Goal: Task Accomplishment & Management: Manage account settings

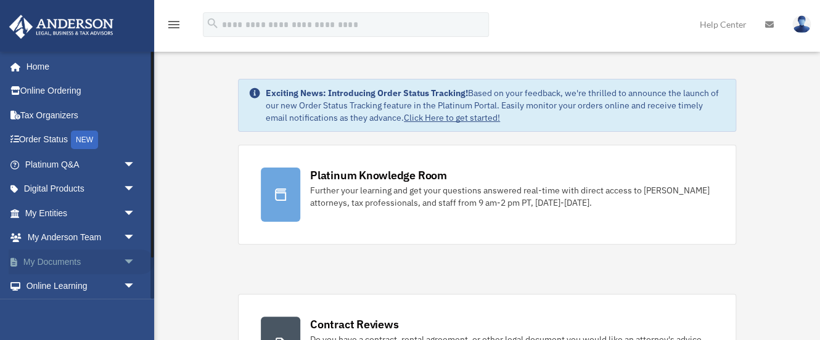
click at [129, 256] on span "arrow_drop_down" at bounding box center [135, 262] width 25 height 25
click at [49, 282] on link "Box" at bounding box center [85, 286] width 137 height 25
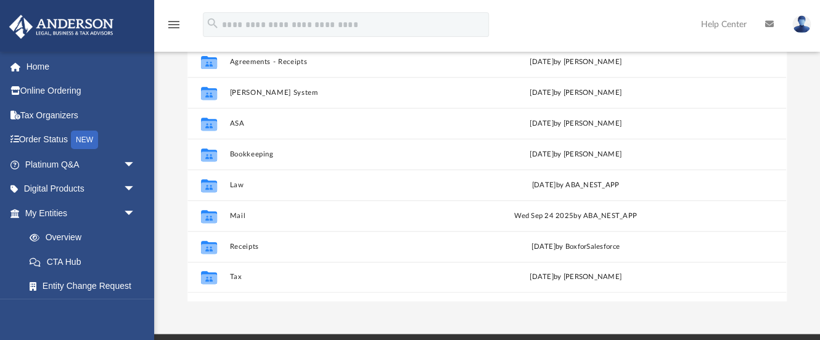
scroll to position [280, 600]
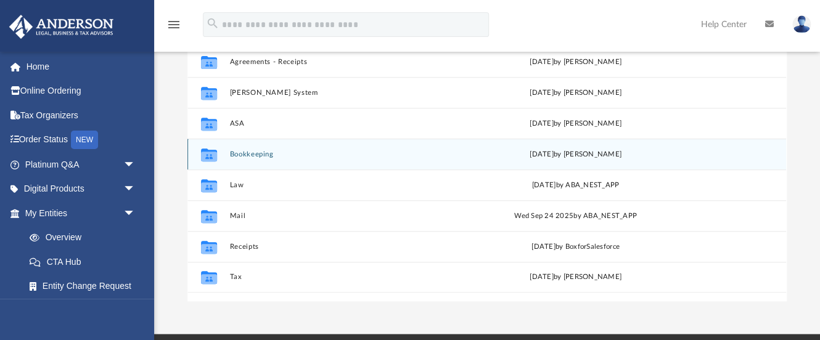
click at [253, 153] on button "Bookkeeping" at bounding box center [343, 154] width 227 height 8
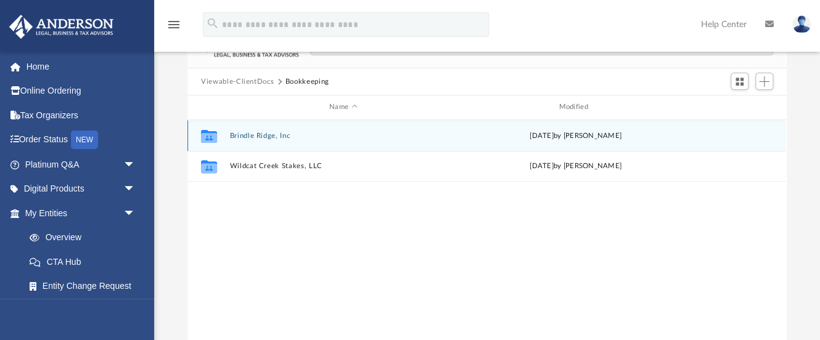
scroll to position [89, 0]
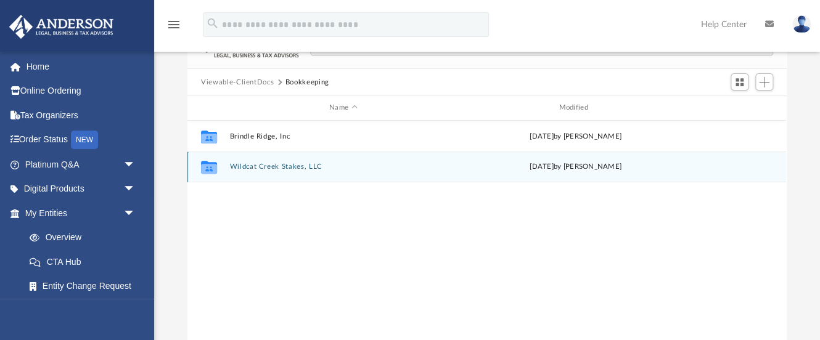
click at [295, 163] on button "Wildcat Creek Stakes, LLC" at bounding box center [343, 167] width 227 height 8
click at [256, 168] on button "Brokerage Statements" at bounding box center [343, 167] width 227 height 8
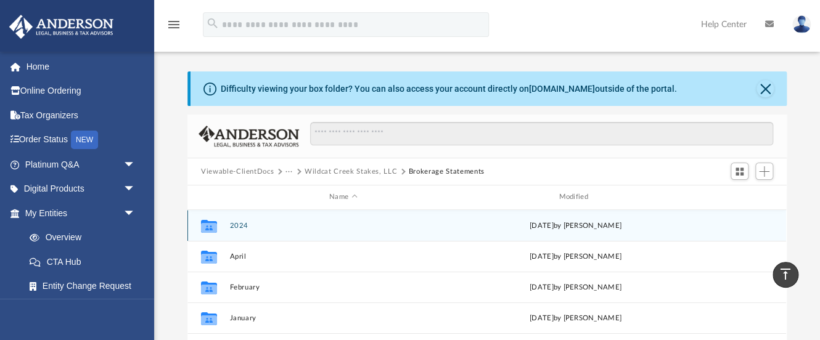
scroll to position [0, 0]
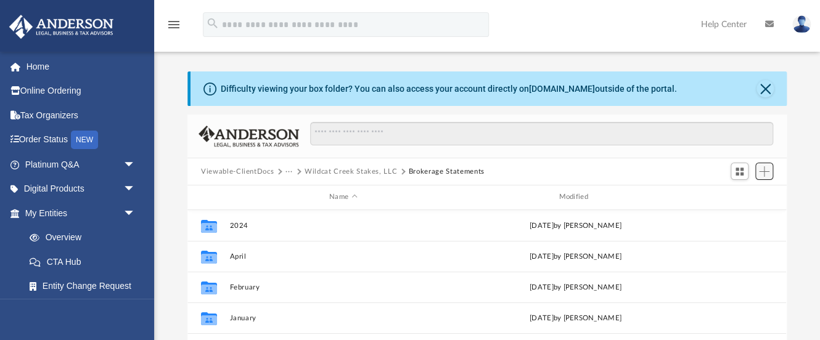
click at [760, 168] on span "Add" at bounding box center [764, 171] width 10 height 10
click at [728, 194] on li "Upload" at bounding box center [746, 196] width 39 height 13
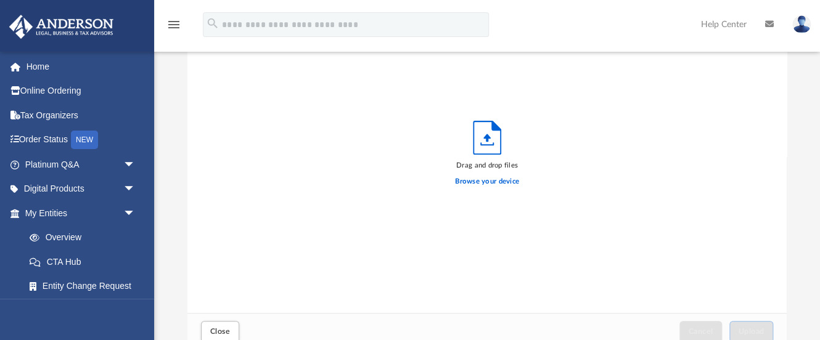
scroll to position [313, 600]
click at [465, 182] on label "Browse your device" at bounding box center [487, 181] width 64 height 11
click at [0, 0] on input "Browse your device" at bounding box center [0, 0] width 0 height 0
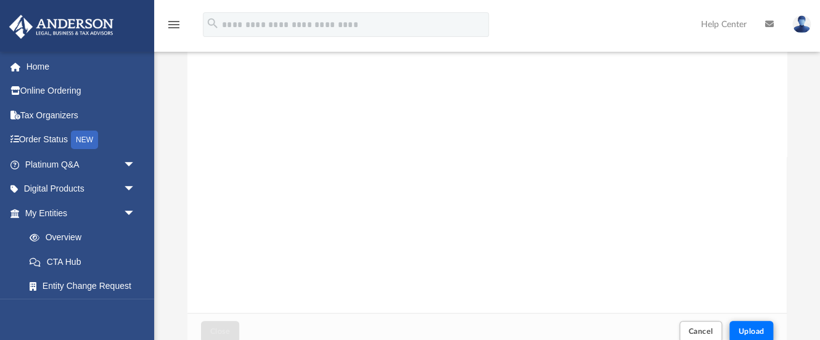
click at [743, 331] on span "Upload" at bounding box center [751, 331] width 26 height 7
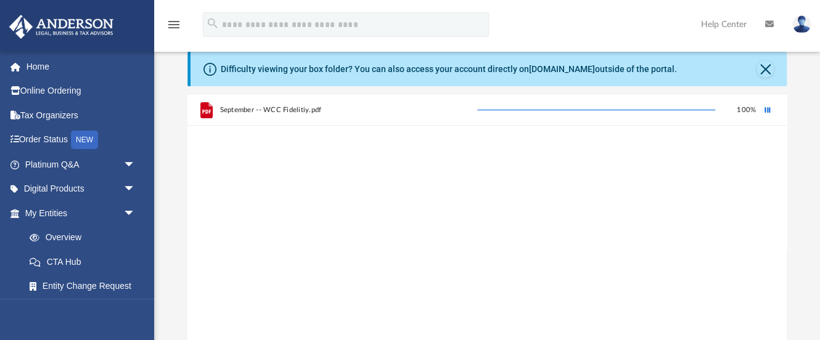
scroll to position [18, 0]
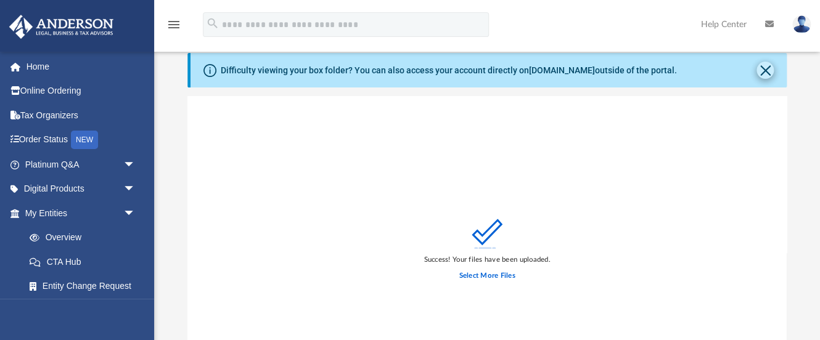
click at [760, 68] on button "Close" at bounding box center [764, 70] width 17 height 17
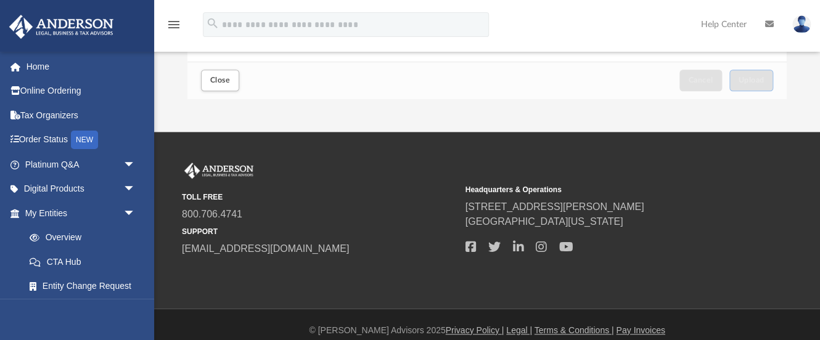
scroll to position [323, 0]
click at [218, 76] on span "Close" at bounding box center [220, 79] width 20 height 7
click at [220, 83] on span "Close" at bounding box center [220, 79] width 20 height 7
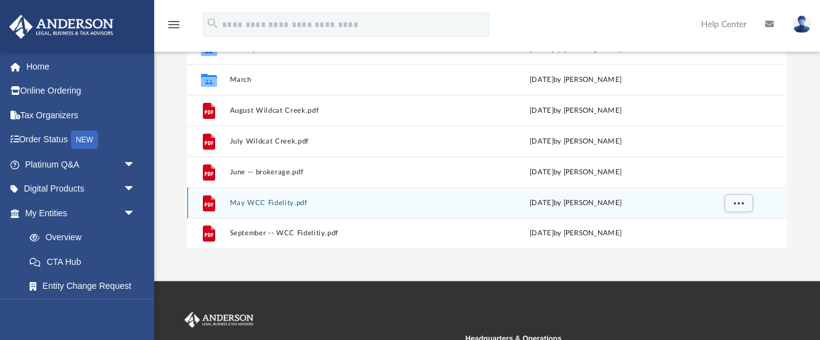
scroll to position [53, 0]
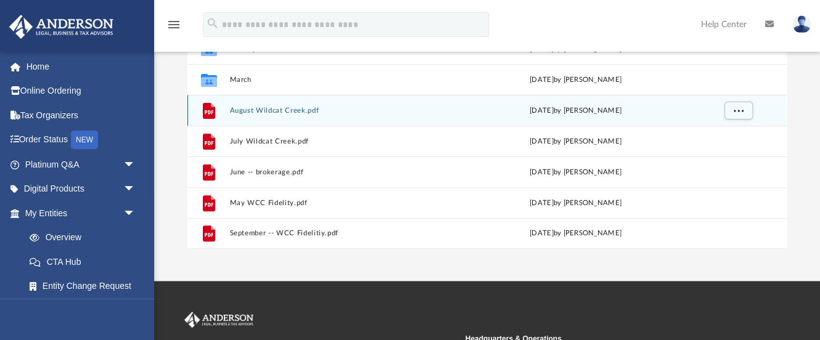
click at [286, 102] on div "File August Wildcat Creek.pdf Sat Sep 20 2025 by Karen Hata" at bounding box center [486, 110] width 598 height 31
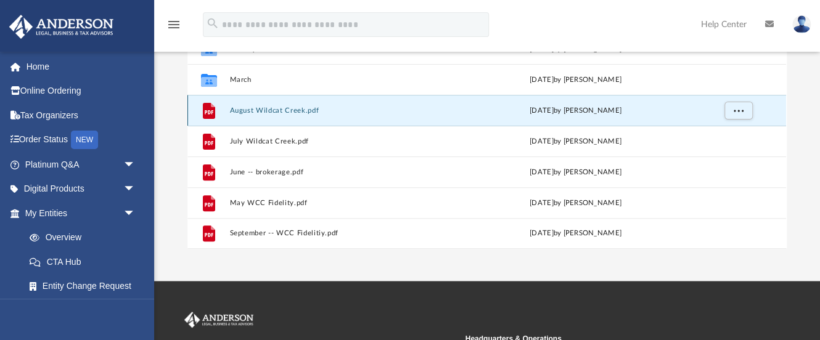
click at [286, 102] on div "File August Wildcat Creek.pdf Sat Sep 20 2025 by Karen Hata" at bounding box center [486, 110] width 598 height 31
click at [292, 110] on button "August Wildcat Creek.pdf" at bounding box center [343, 111] width 227 height 8
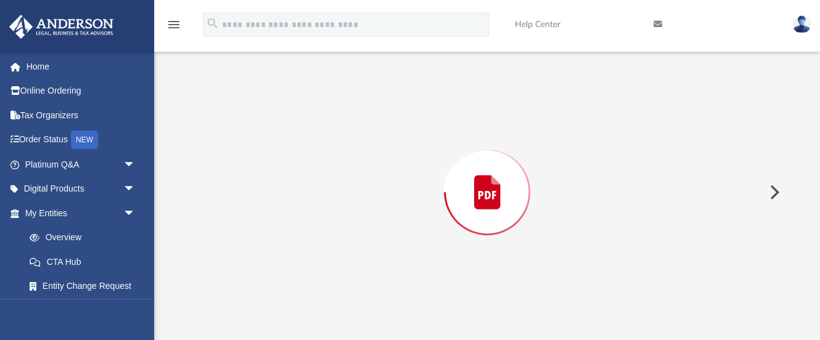
scroll to position [82, 0]
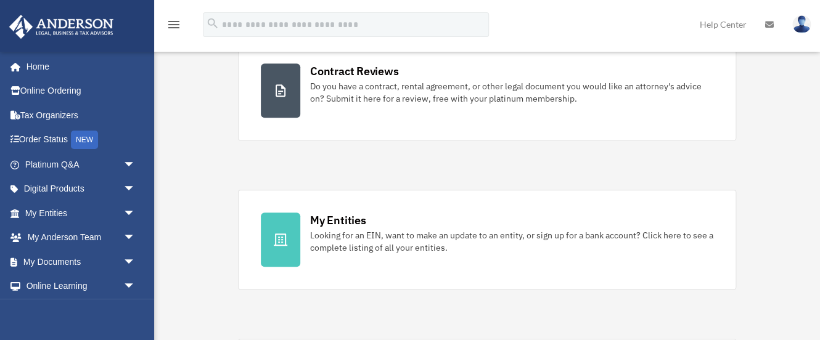
scroll to position [271, 0]
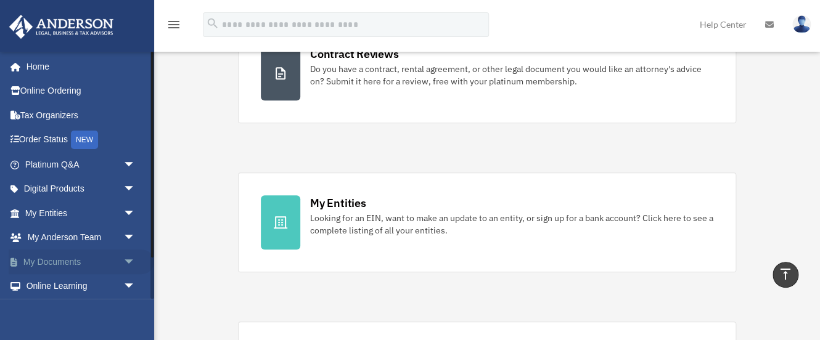
click at [123, 262] on span "arrow_drop_down" at bounding box center [135, 262] width 25 height 25
click at [55, 284] on link "Box" at bounding box center [85, 286] width 137 height 25
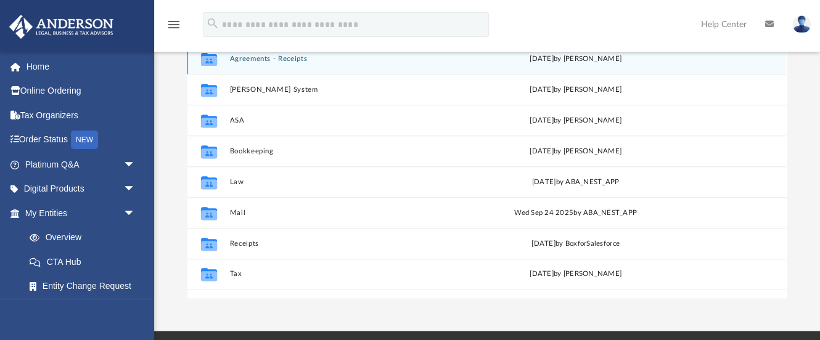
scroll to position [168, 0]
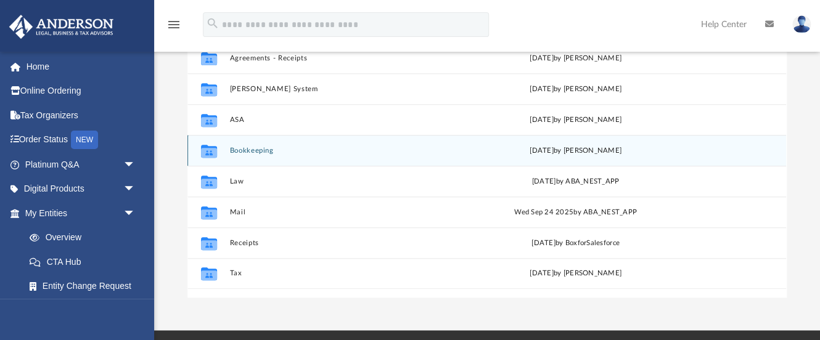
click at [276, 150] on button "Bookkeeping" at bounding box center [343, 151] width 227 height 8
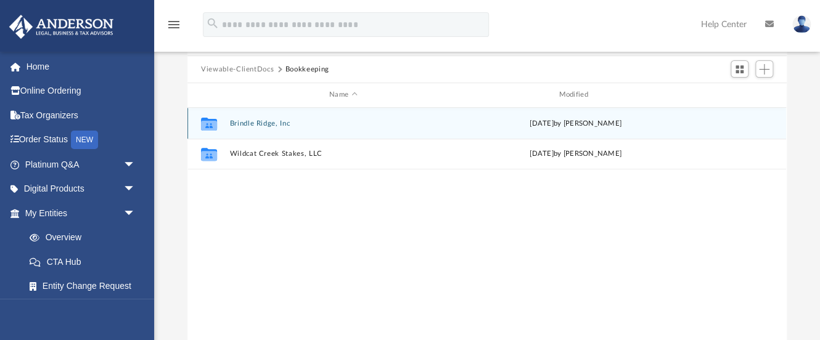
scroll to position [102, 0]
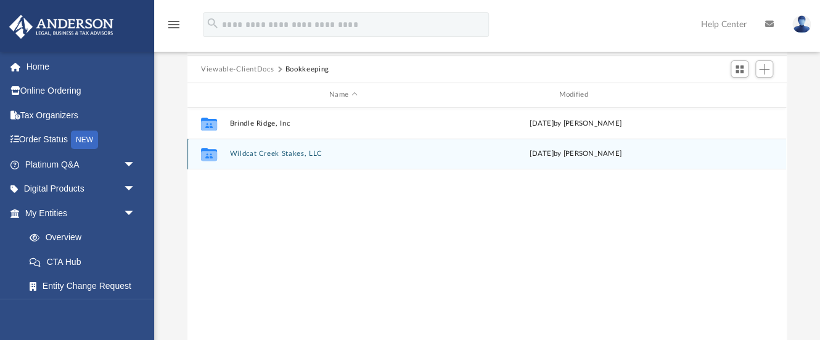
click at [314, 148] on div "Collaborated Folder Wildcat Creek Stakes, LLC today by Karen Hata" at bounding box center [486, 154] width 598 height 31
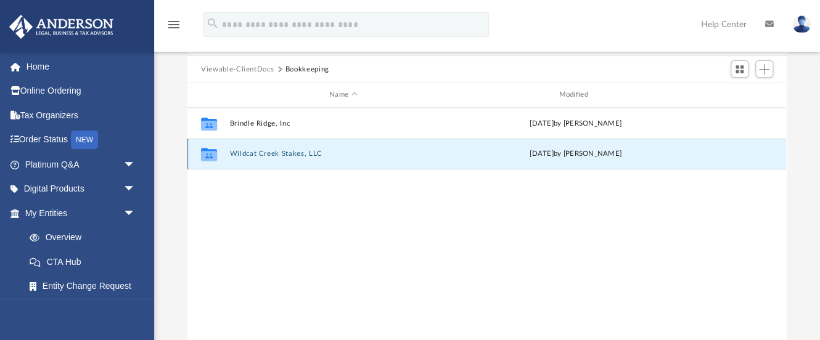
click at [314, 148] on div "Collaborated Folder Wildcat Creek Stakes, LLC today by Karen Hata" at bounding box center [486, 154] width 598 height 31
click at [308, 151] on button "Wildcat Creek Stakes, LLC" at bounding box center [343, 154] width 227 height 8
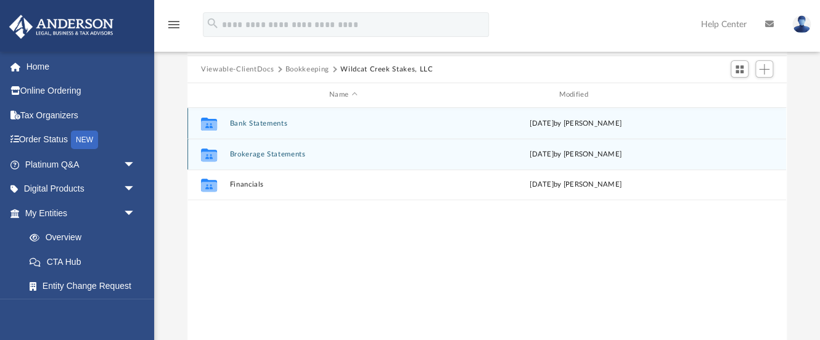
scroll to position [101, 0]
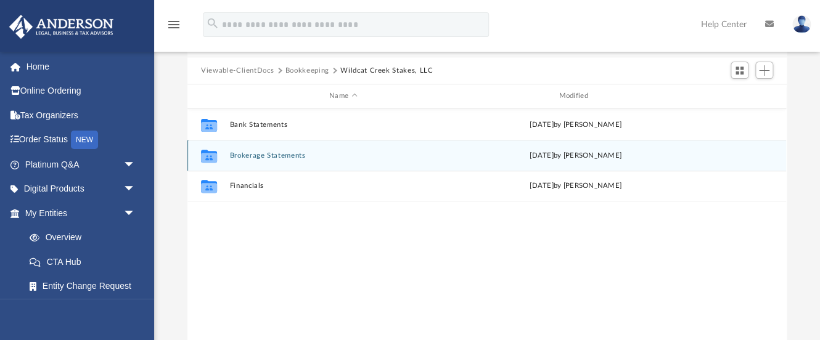
click at [284, 156] on button "Brokerage Statements" at bounding box center [343, 156] width 227 height 8
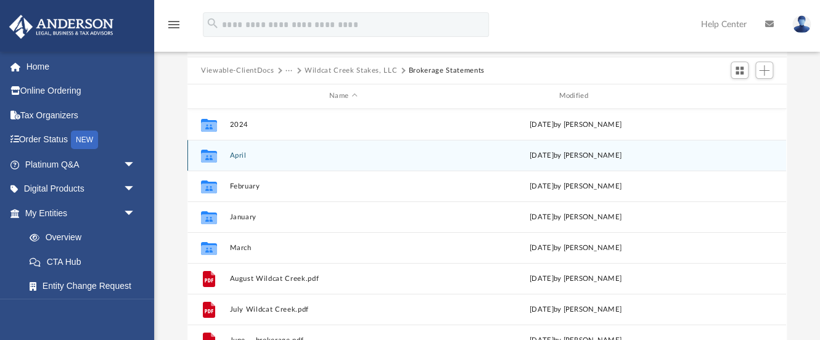
click at [284, 156] on button "April" at bounding box center [343, 156] width 227 height 8
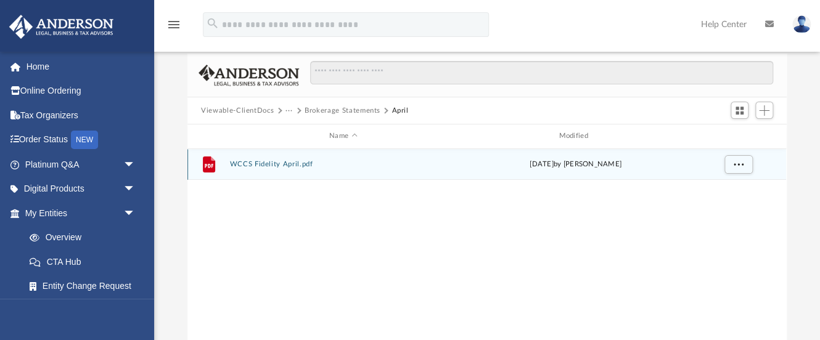
scroll to position [52, 0]
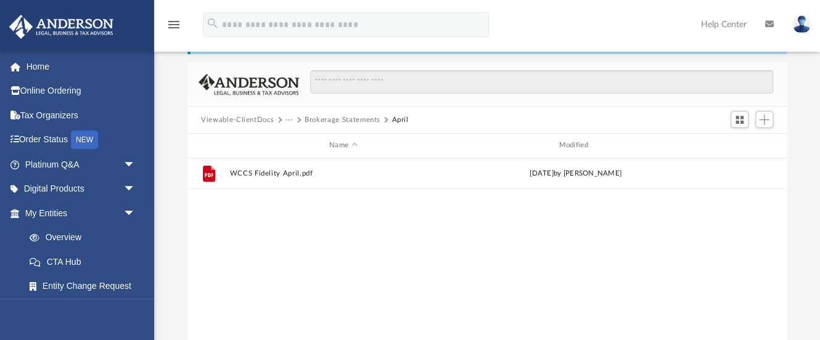
click at [363, 120] on button "Brokerage Statements" at bounding box center [342, 120] width 76 height 11
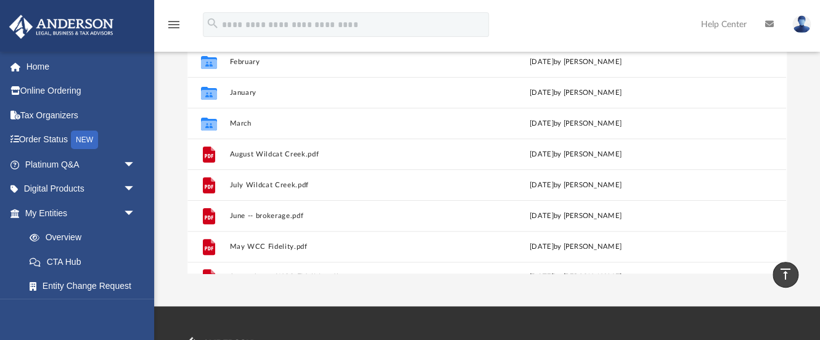
scroll to position [41, 0]
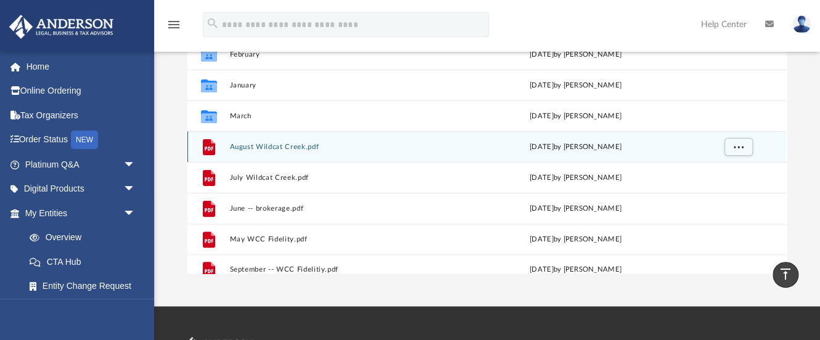
click at [293, 147] on button "August Wildcat Creek.pdf" at bounding box center [343, 147] width 227 height 8
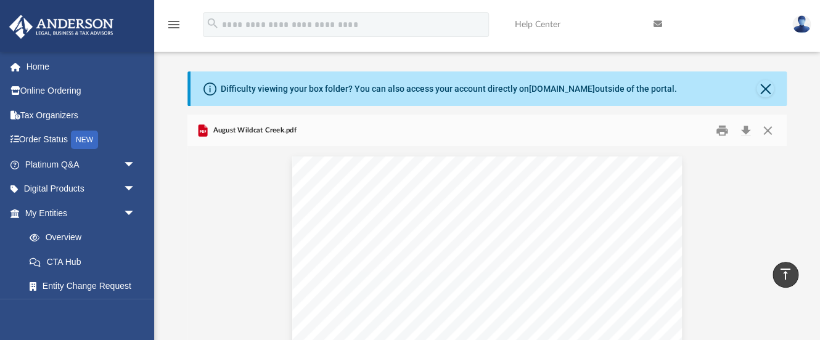
scroll to position [0, 0]
click at [767, 127] on button "Close" at bounding box center [767, 130] width 22 height 19
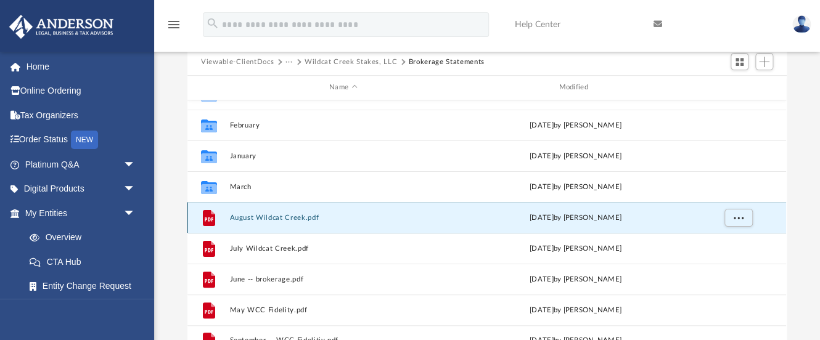
scroll to position [132, 0]
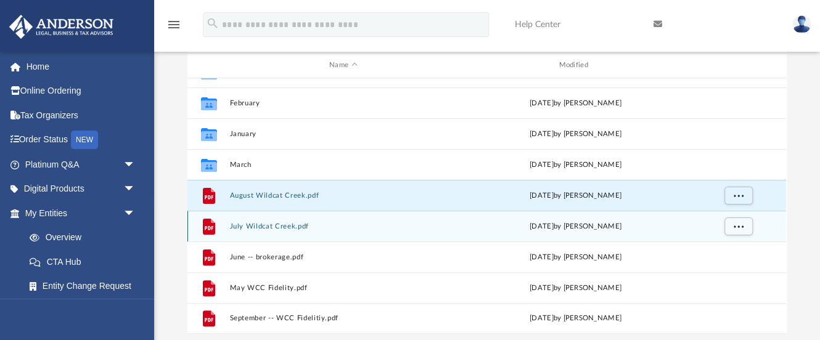
click at [317, 227] on button "July Wildcat Creek.pdf" at bounding box center [343, 227] width 227 height 8
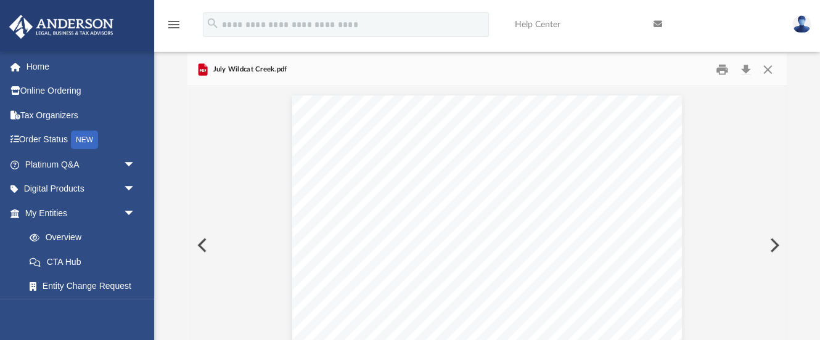
scroll to position [51, 0]
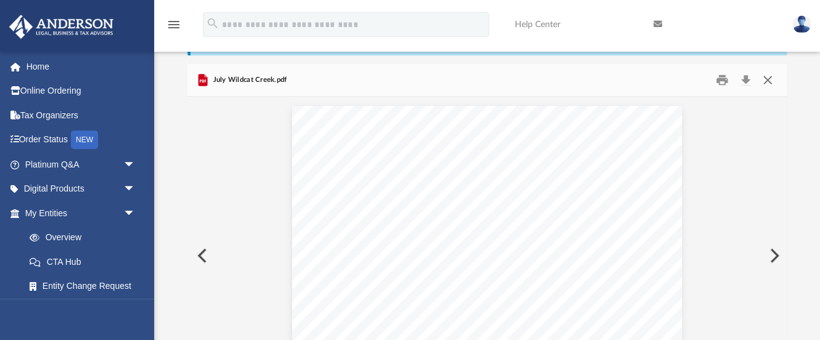
click at [770, 78] on button "Close" at bounding box center [767, 80] width 22 height 19
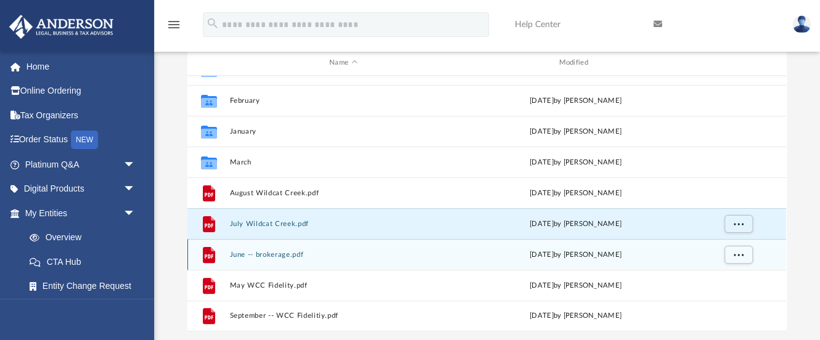
click at [297, 258] on button "June -- brokerage.pdf" at bounding box center [343, 255] width 227 height 8
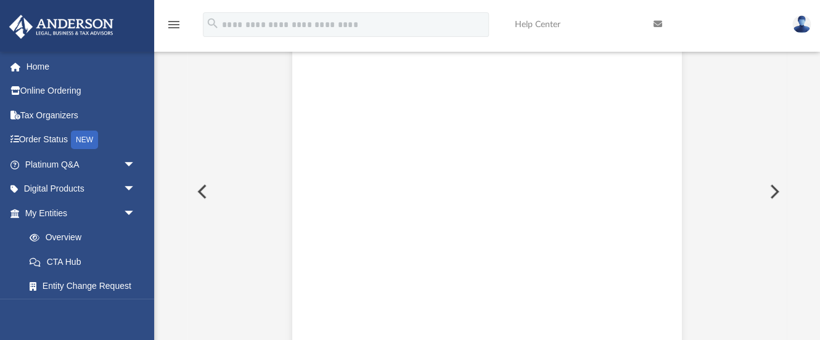
scroll to position [125, 0]
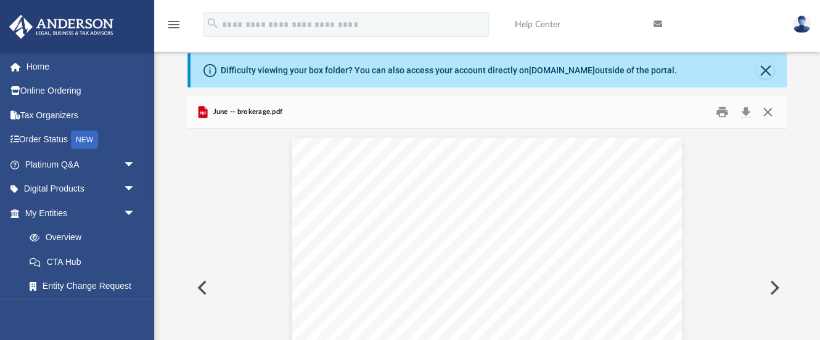
click at [769, 109] on button "Close" at bounding box center [767, 112] width 22 height 19
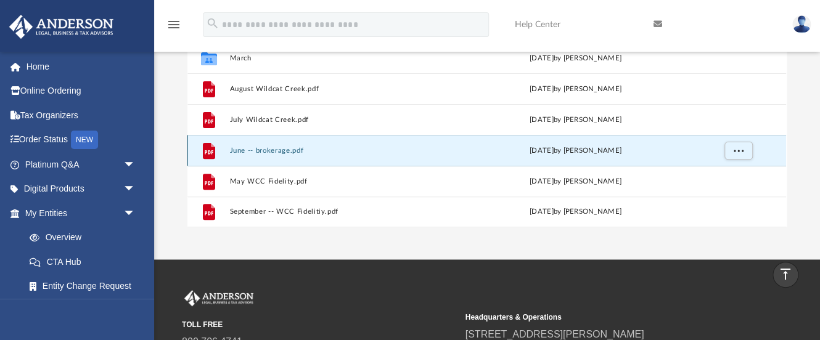
scroll to position [53, 0]
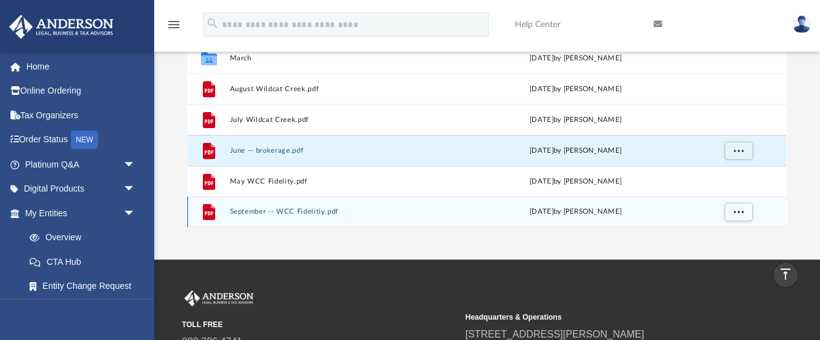
click at [274, 211] on button "September -- WCC Fidelitiy.pdf" at bounding box center [343, 212] width 227 height 8
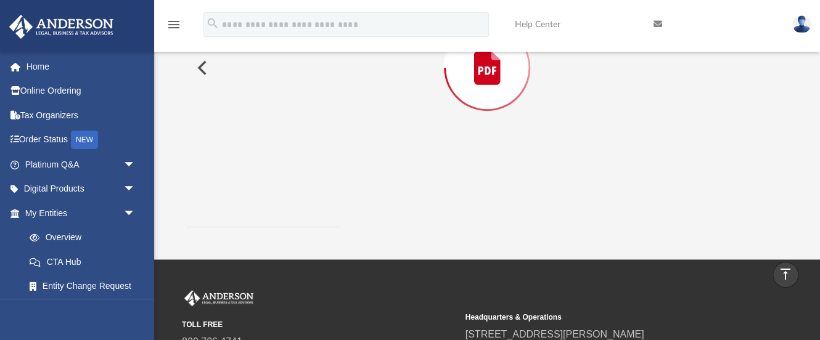
scroll to position [0, 0]
